Goal: Task Accomplishment & Management: Use online tool/utility

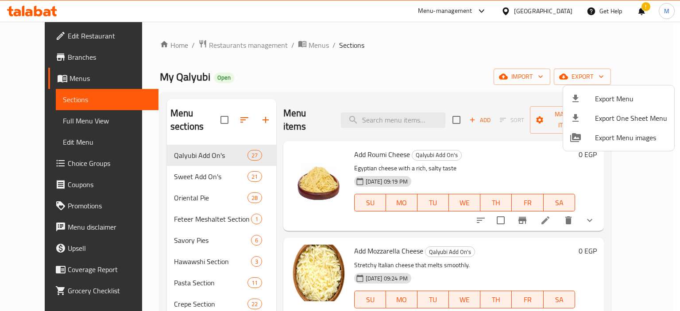
click at [49, 60] on div at bounding box center [340, 155] width 680 height 311
click at [68, 60] on span "Branches" at bounding box center [110, 57] width 84 height 11
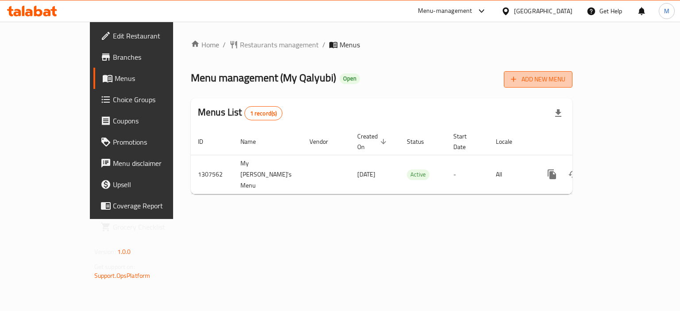
click at [565, 79] on span "Add New Menu" at bounding box center [538, 79] width 54 height 11
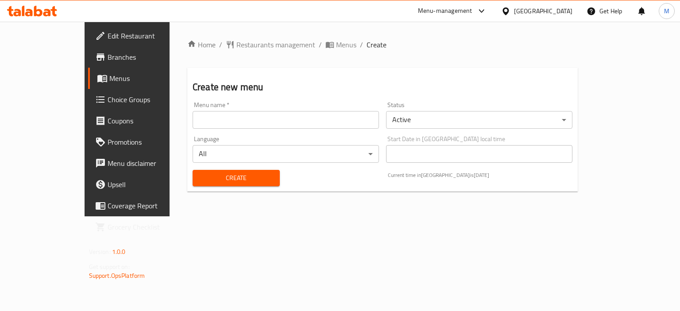
click at [207, 118] on input "text" at bounding box center [285, 120] width 186 height 18
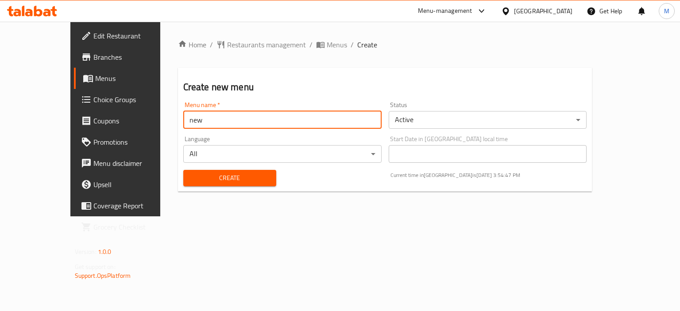
type input "new"
click at [271, 83] on h2 "Create new menu" at bounding box center [384, 87] width 403 height 13
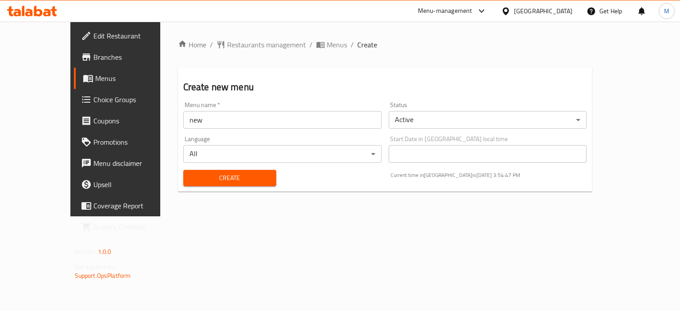
click at [217, 177] on span "Create" at bounding box center [229, 178] width 79 height 11
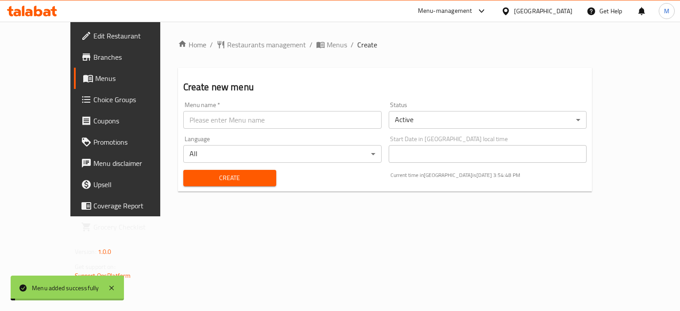
click at [288, 51] on div "Home / Restaurants management / Menus / Create Create new menu Menu name   * Me…" at bounding box center [385, 118] width 414 height 159
click at [327, 47] on span "Menus" at bounding box center [337, 44] width 20 height 11
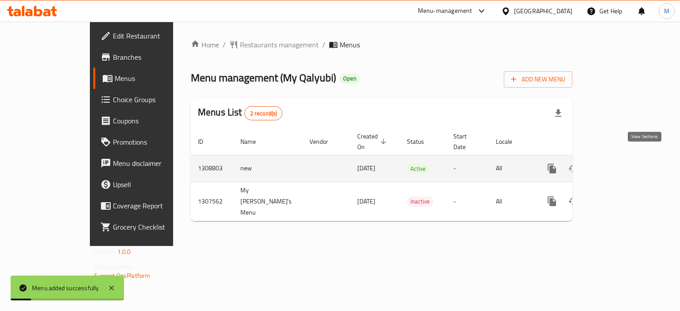
click at [619, 165] on icon "enhanced table" at bounding box center [615, 169] width 8 height 8
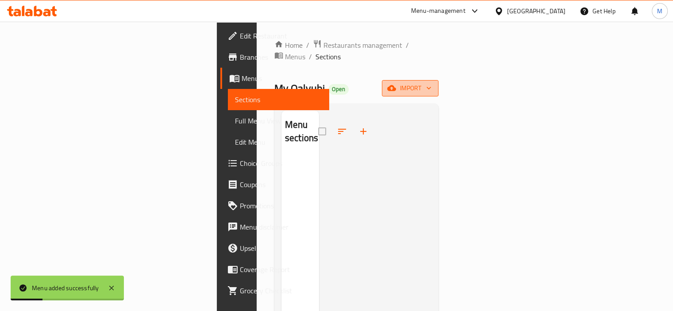
click at [431, 83] on span "import" at bounding box center [410, 88] width 42 height 11
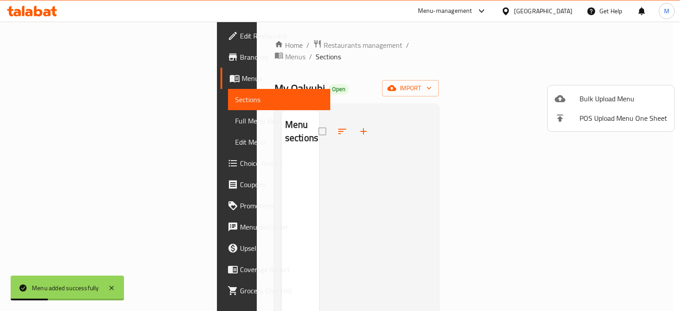
click at [580, 88] on ul "Bulk Upload Menu POS Upload Menu One Sheet" at bounding box center [610, 108] width 127 height 46
click at [574, 97] on div at bounding box center [566, 98] width 25 height 11
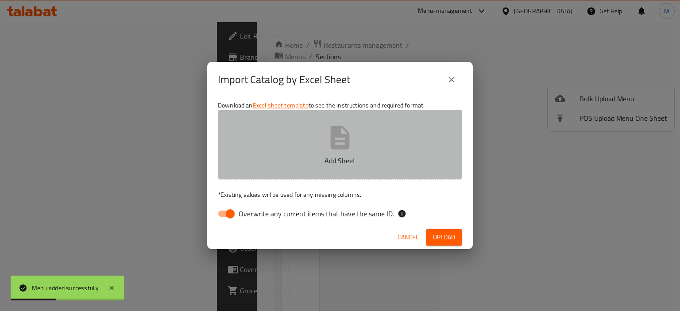
click at [363, 139] on button "Add Sheet" at bounding box center [340, 145] width 244 height 70
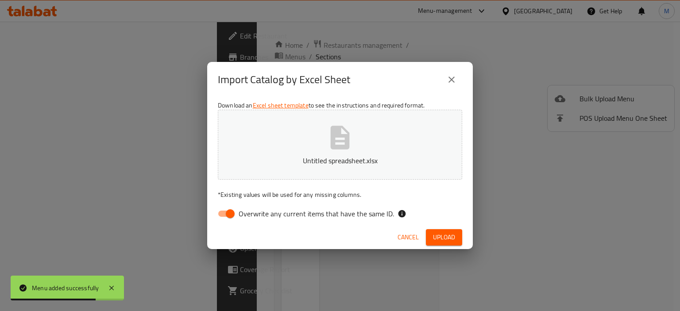
click at [356, 213] on span "Overwrite any current items that have the same ID." at bounding box center [315, 213] width 155 height 11
click at [255, 213] on input "Overwrite any current items that have the same ID." at bounding box center [230, 213] width 50 height 17
checkbox input "false"
click at [450, 238] on span "Upload" at bounding box center [444, 237] width 22 height 11
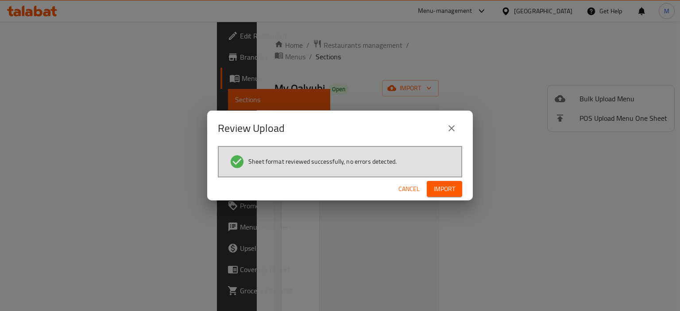
click at [449, 184] on span "Import" at bounding box center [444, 189] width 21 height 11
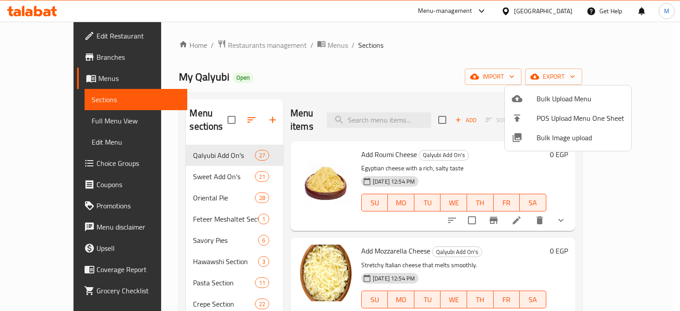
click at [57, 61] on div at bounding box center [340, 155] width 680 height 311
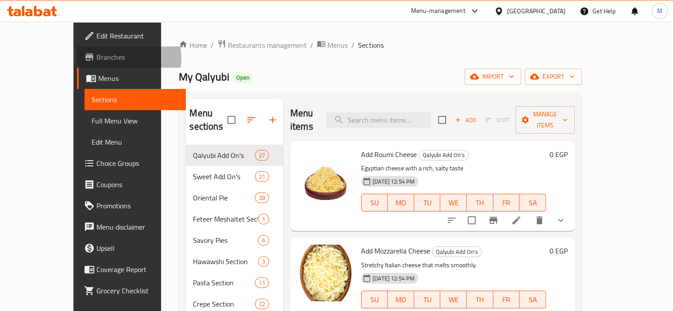
click at [96, 58] on span "Branches" at bounding box center [137, 57] width 82 height 11
